Goal: Entertainment & Leisure: Consume media (video, audio)

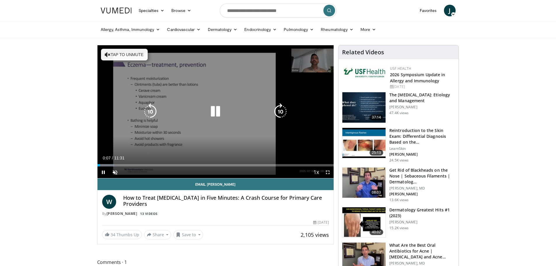
click at [112, 55] on button "Tap to unmute" at bounding box center [124, 55] width 47 height 12
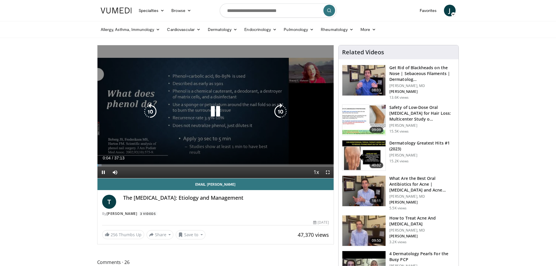
click at [205, 115] on div "Video Player" at bounding box center [215, 112] width 142 height 12
click at [222, 114] on icon "Video Player" at bounding box center [215, 111] width 16 height 16
click at [215, 108] on icon "Video Player" at bounding box center [215, 111] width 16 height 16
